Goal: Find specific page/section: Find specific page/section

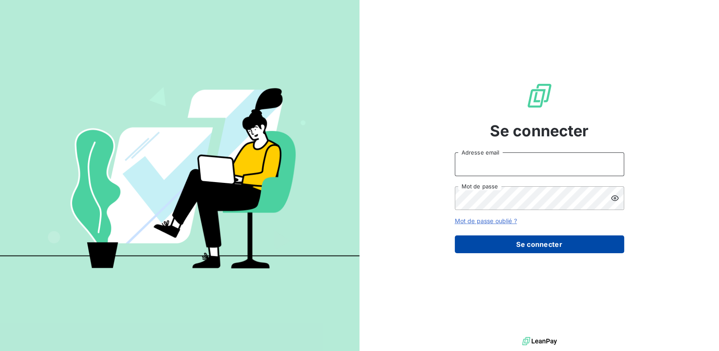
type input "[EMAIL_ADDRESS][PERSON_NAME][DOMAIN_NAME]"
click at [490, 240] on button "Se connecter" at bounding box center [539, 244] width 169 height 18
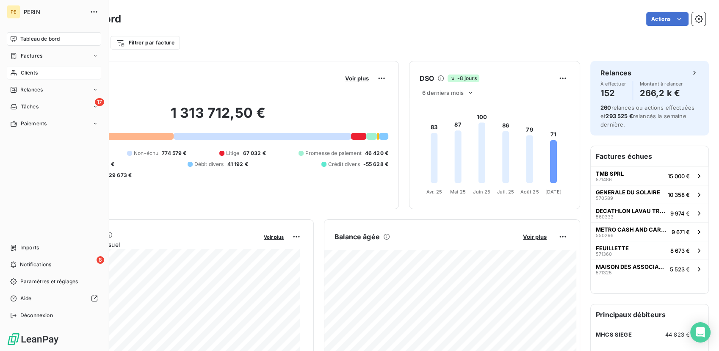
click at [36, 72] on span "Clients" at bounding box center [29, 73] width 17 height 8
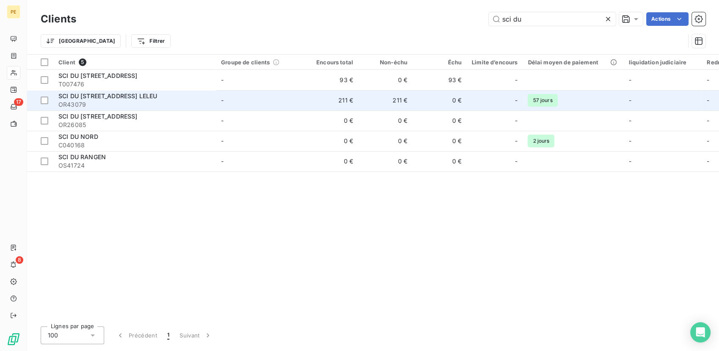
type input "sci du"
click at [221, 103] on span "-" at bounding box center [222, 100] width 3 height 7
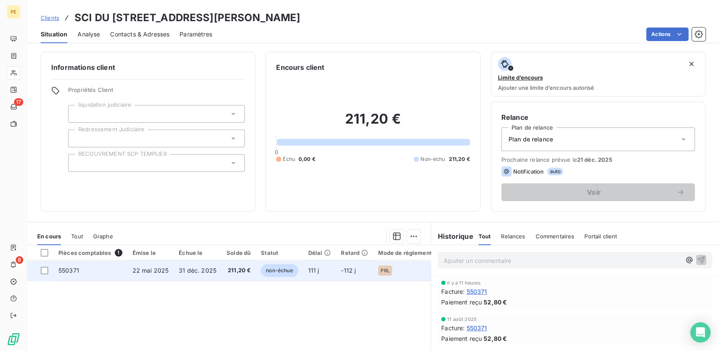
click at [221, 271] on td "211,20 €" at bounding box center [238, 270] width 34 height 20
